Goal: Check status: Check status

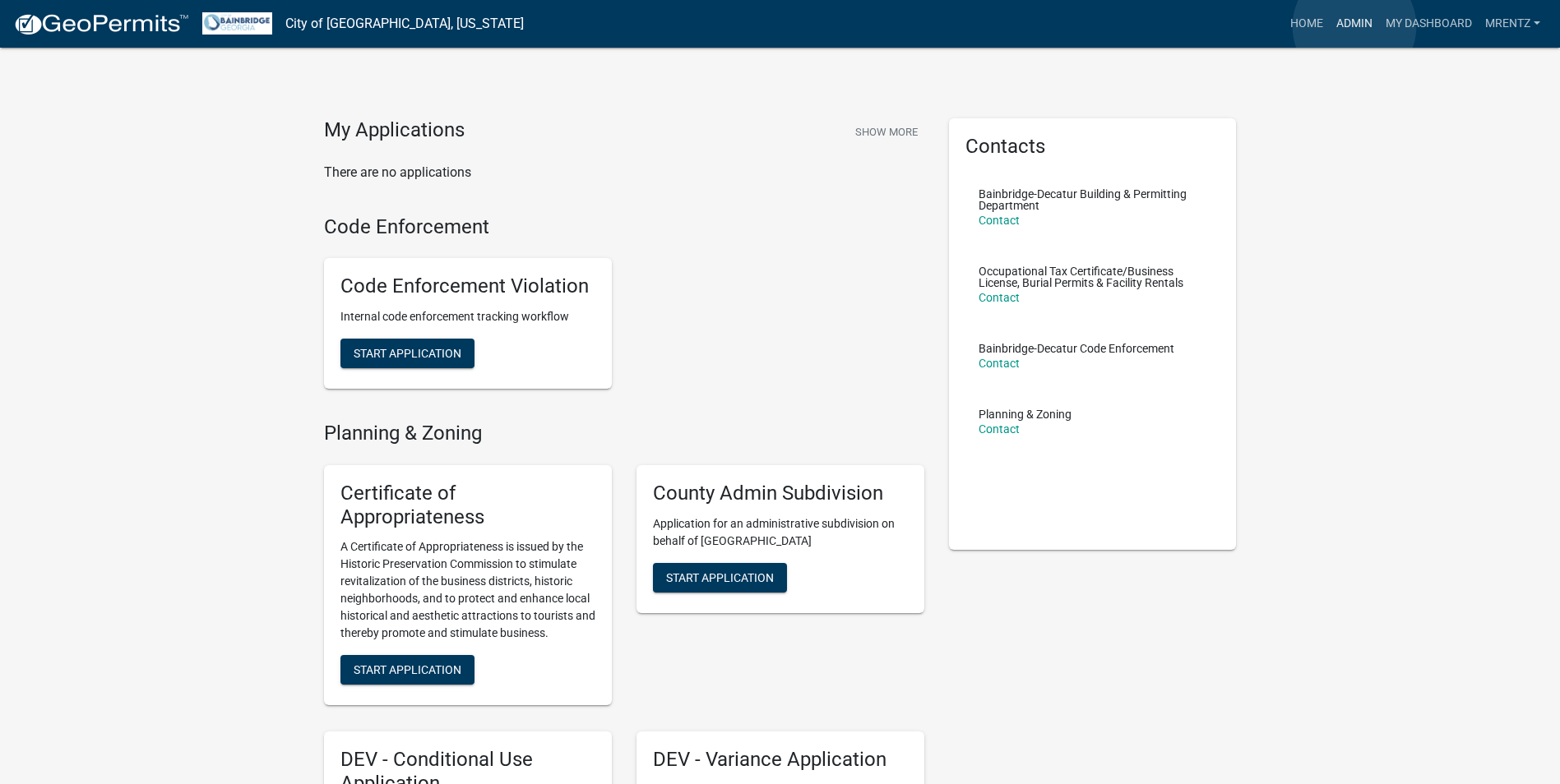
click at [1354, 27] on link "Admin" at bounding box center [1355, 24] width 50 height 32
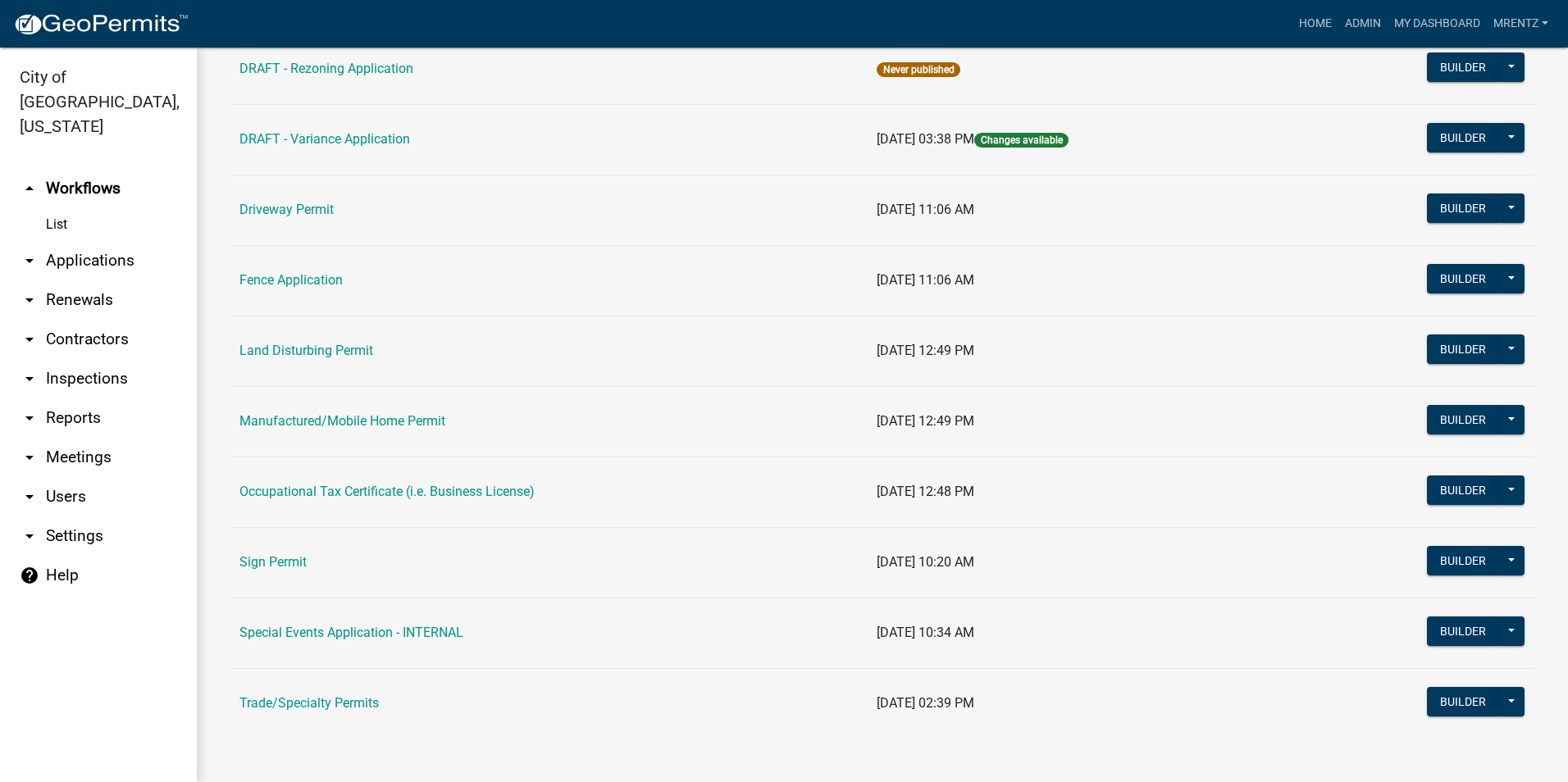
scroll to position [817, 0]
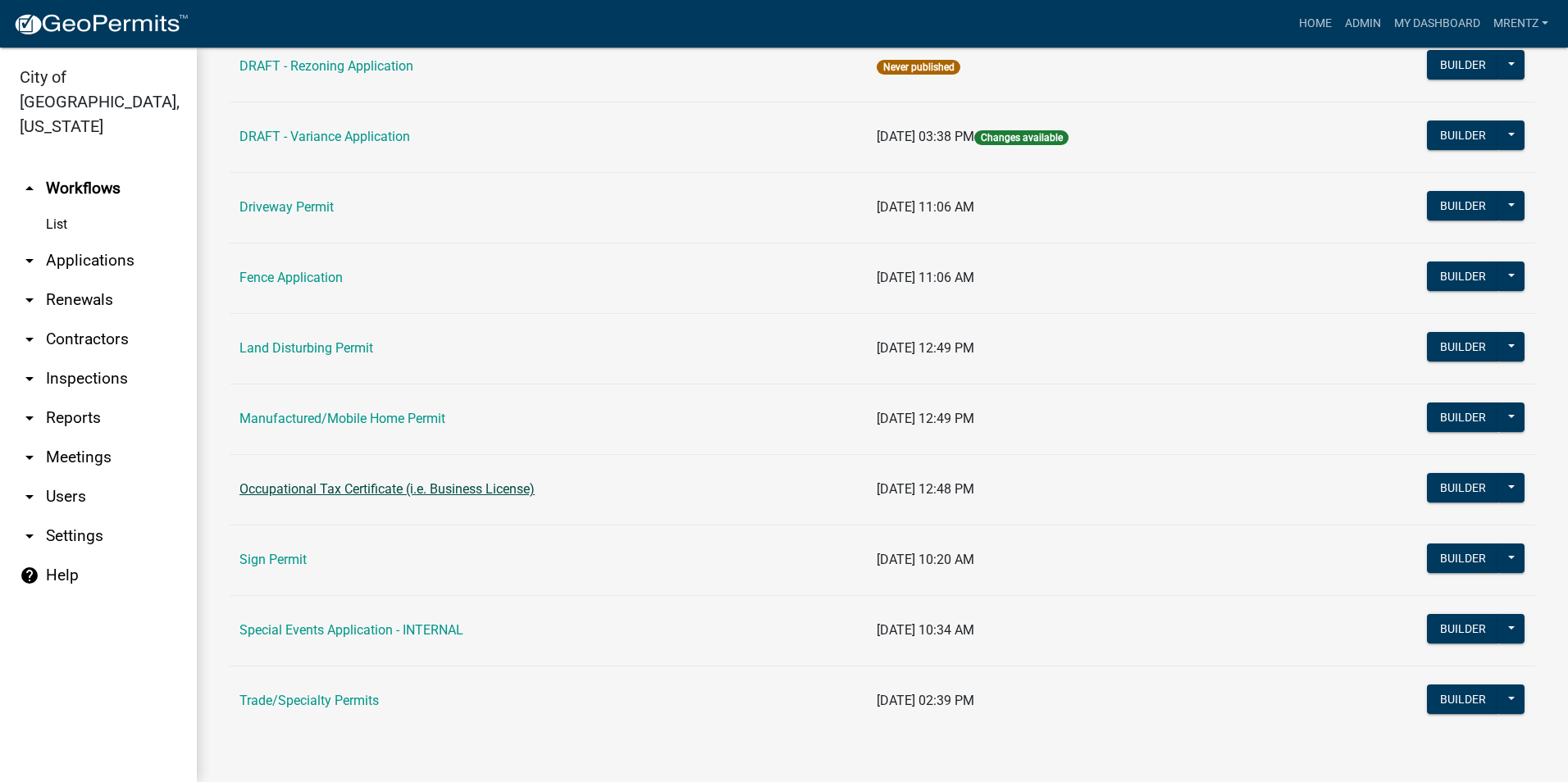
click at [470, 487] on link "Occupational Tax Certificate (i.e. Business License)" at bounding box center [387, 489] width 296 height 15
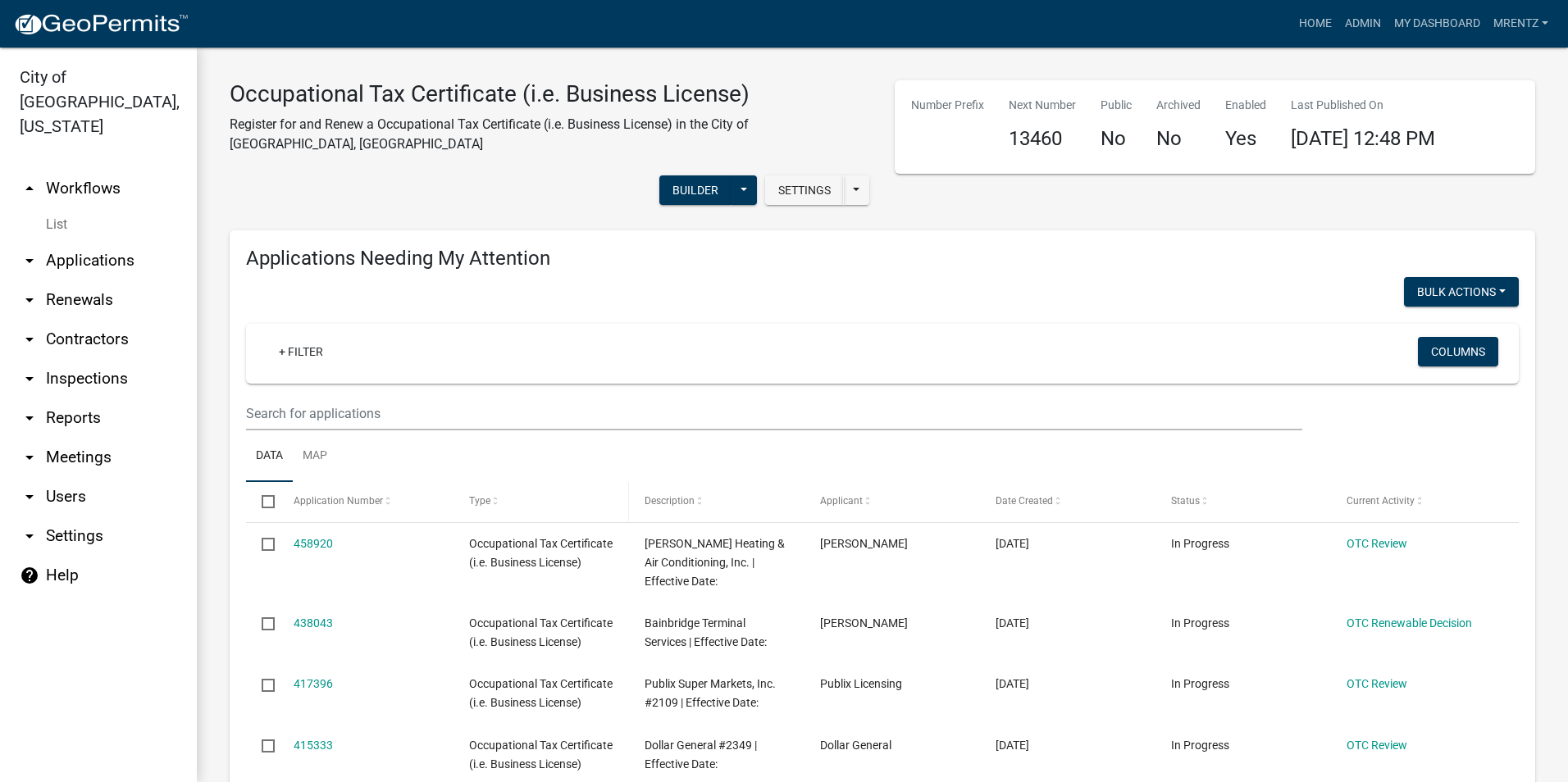
select select "3: 100"
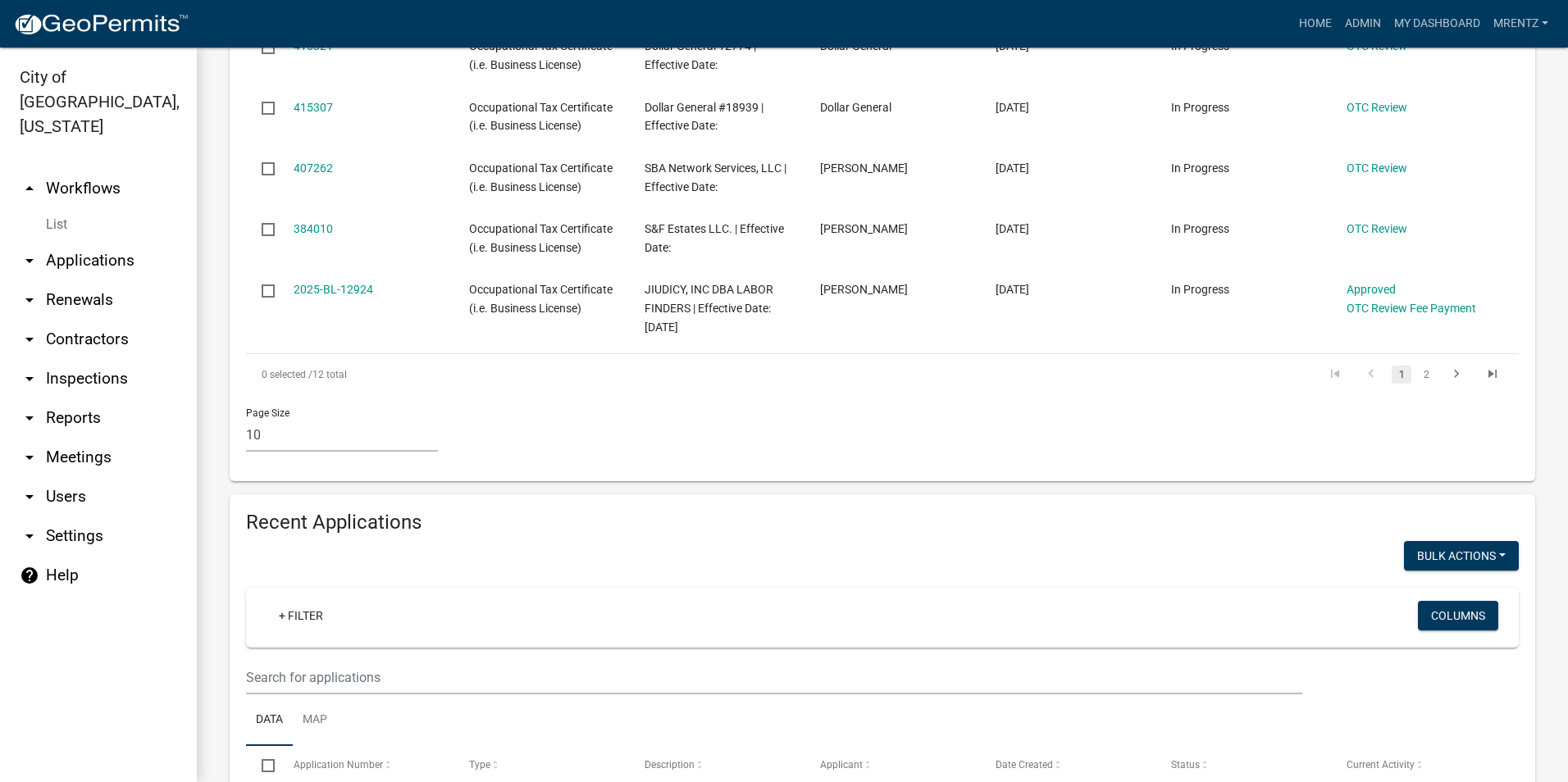
scroll to position [1066, 0]
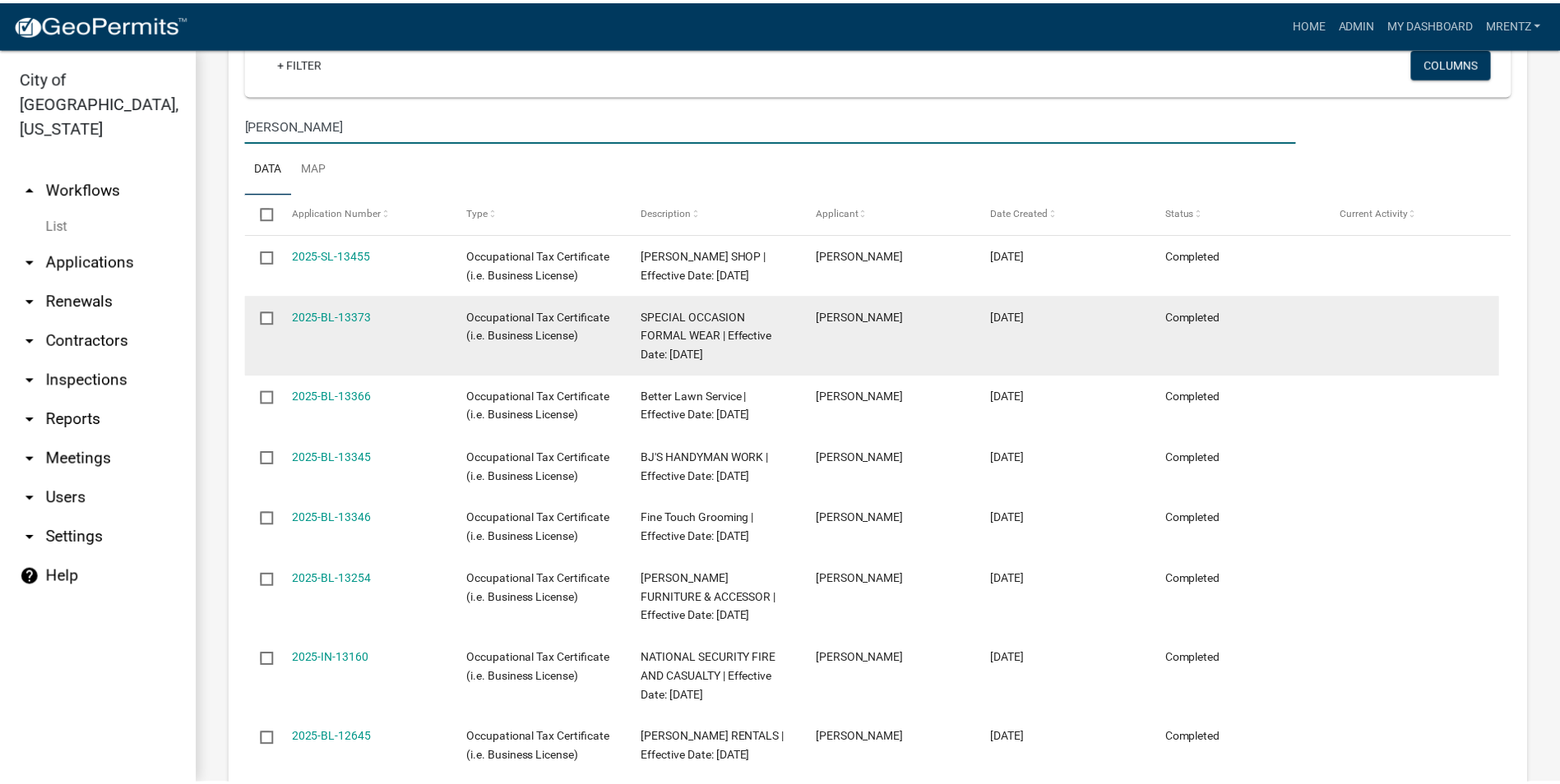
scroll to position [1377, 0]
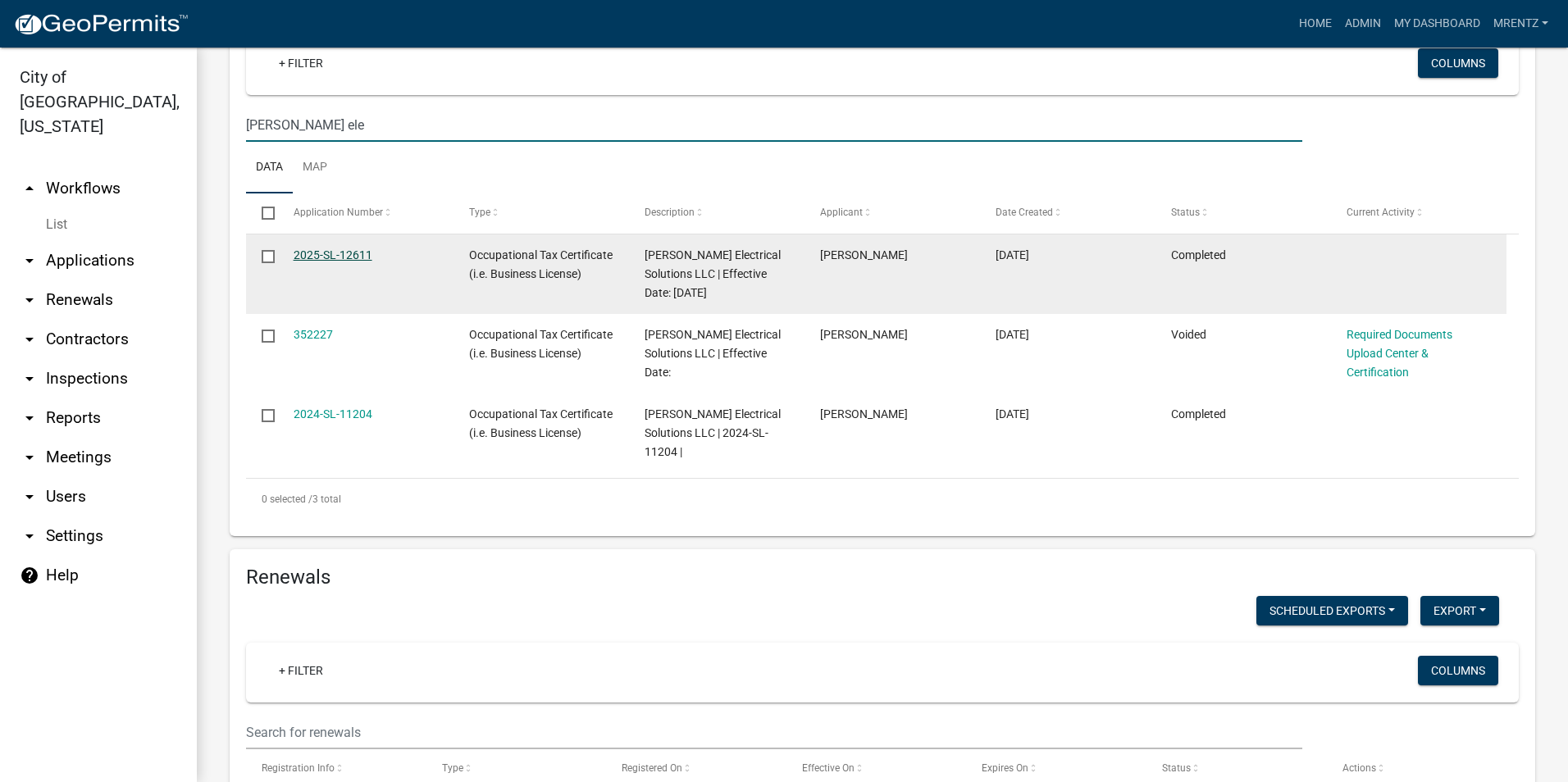
type input "[PERSON_NAME] ele"
click at [356, 249] on link "2025-SL-12611" at bounding box center [333, 256] width 79 height 13
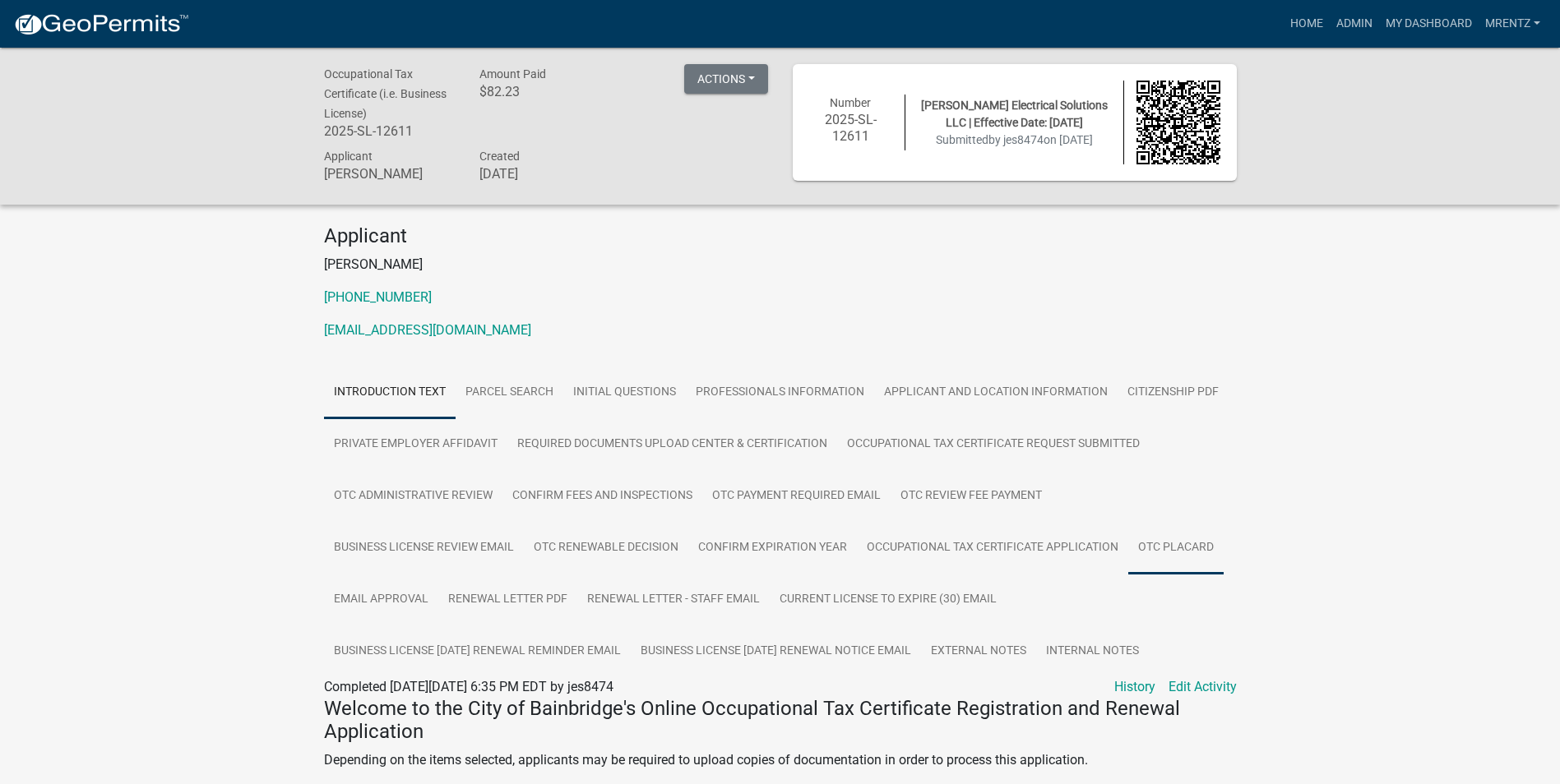
click at [1184, 547] on link "OTC Placard" at bounding box center [1176, 548] width 96 height 53
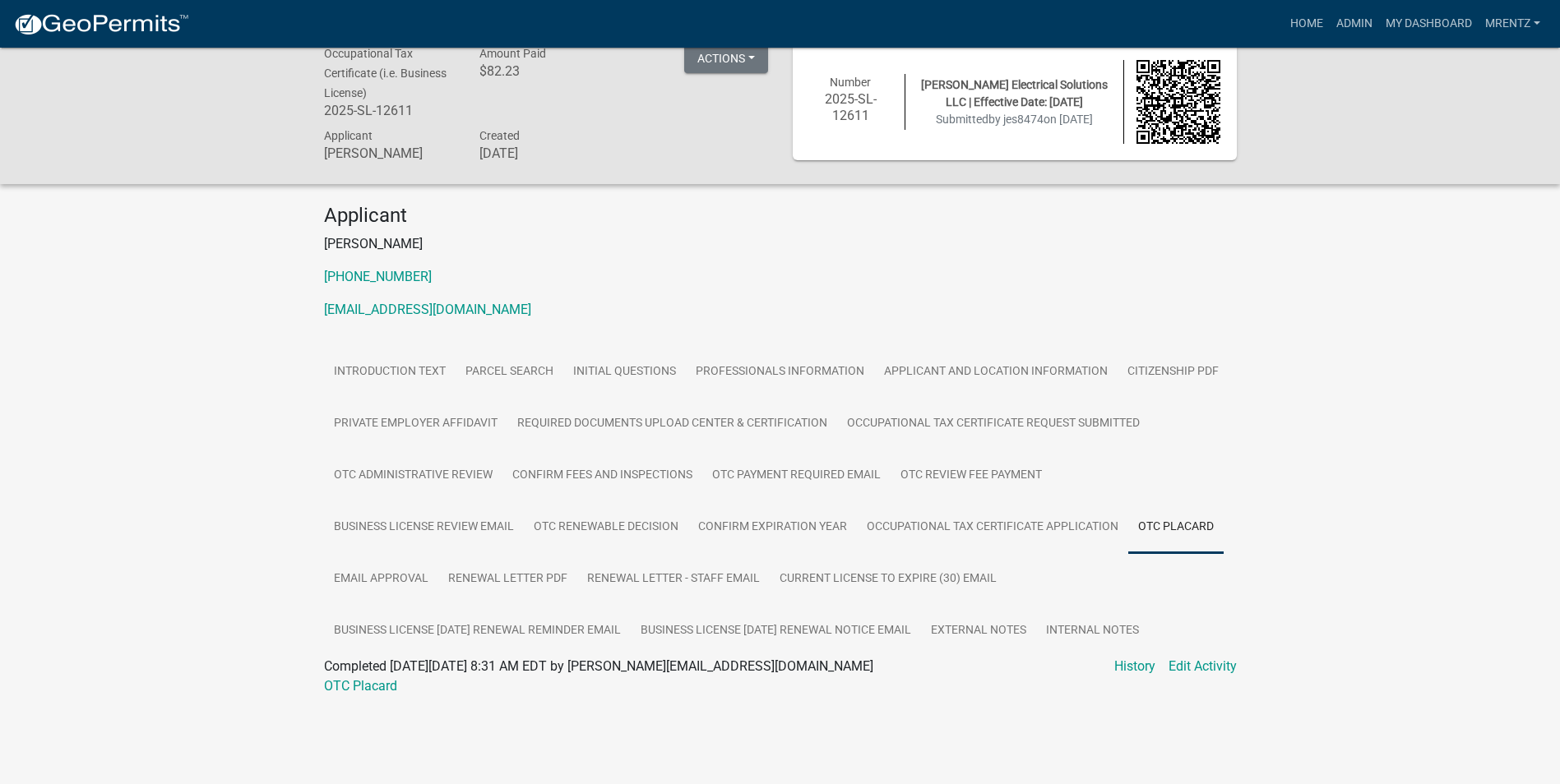
scroll to position [41, 0]
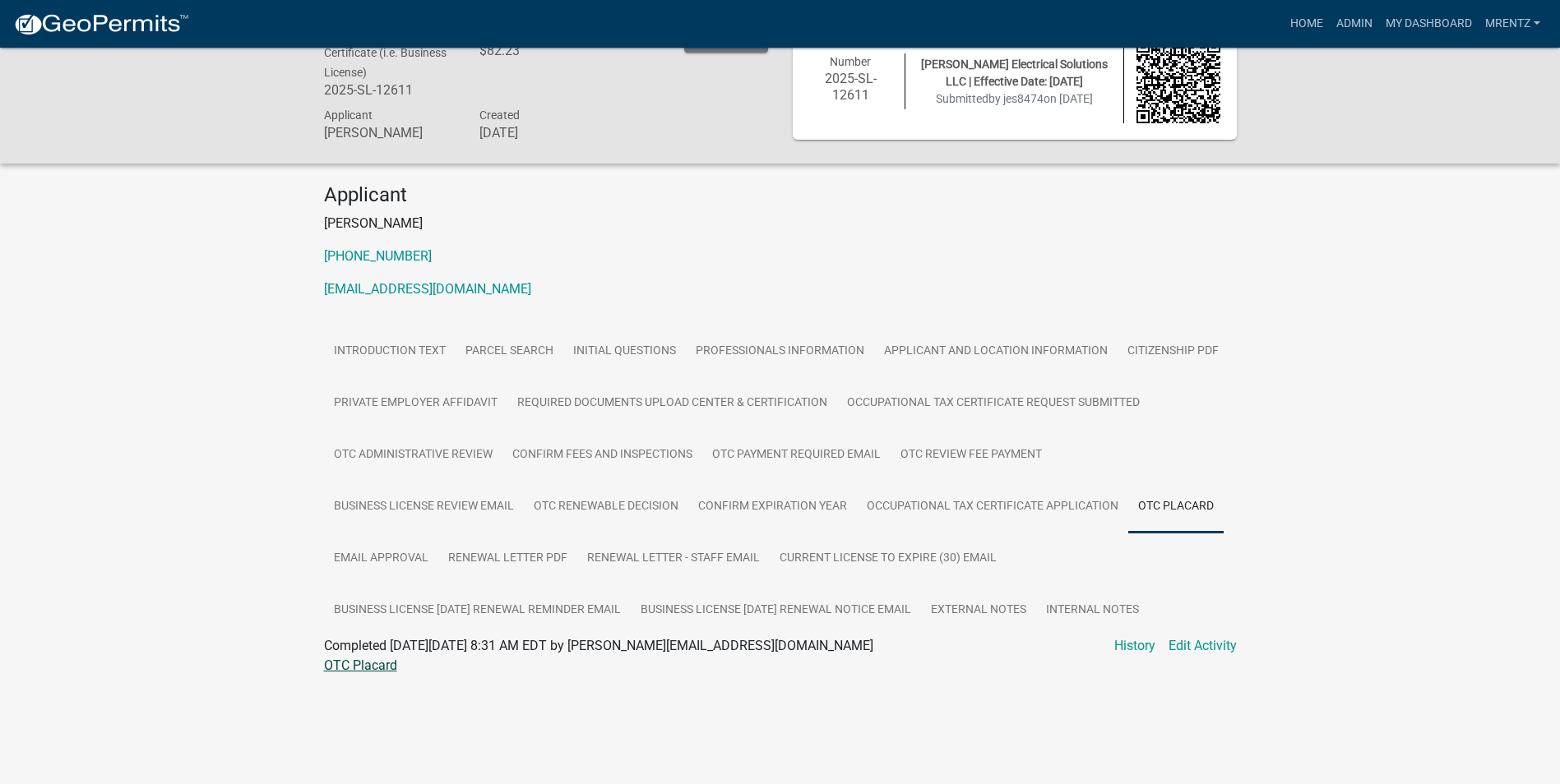
click at [384, 673] on link "OTC Placard" at bounding box center [361, 665] width 74 height 15
